Goal: Find specific page/section: Find specific page/section

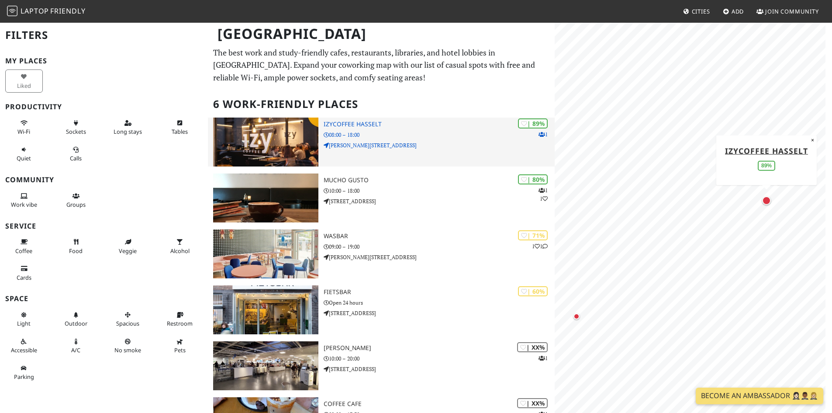
click at [268, 152] on img at bounding box center [265, 142] width 105 height 49
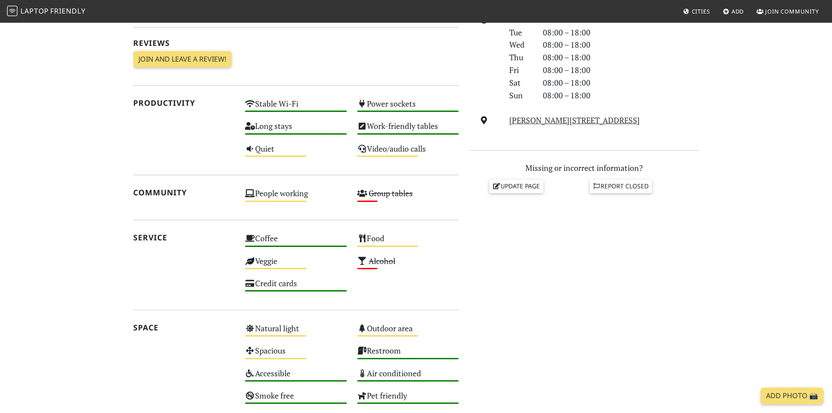
scroll to position [131, 0]
